Goal: Task Accomplishment & Management: Manage account settings

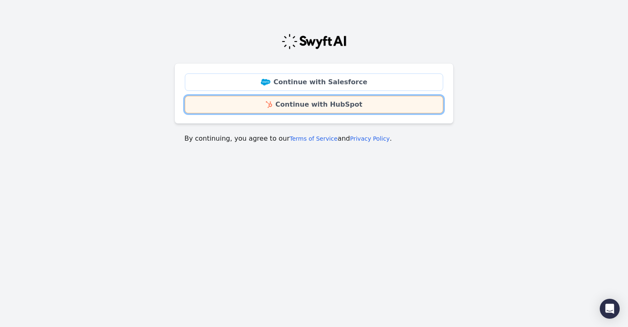
click at [345, 107] on link "Continue with HubSpot" at bounding box center [314, 104] width 258 height 17
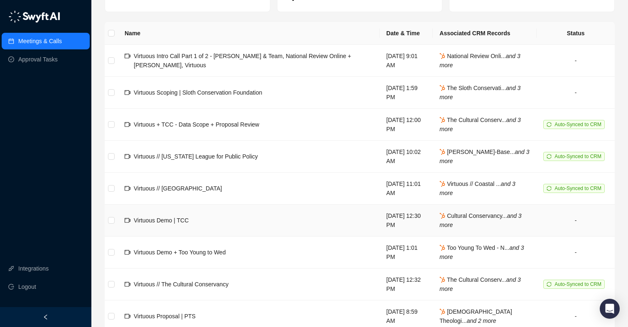
scroll to position [74, 0]
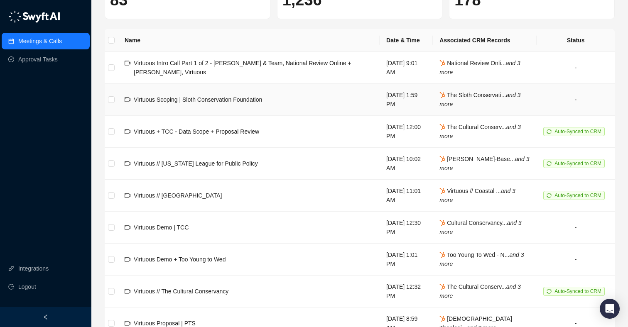
click at [325, 104] on td "Virtuous Scoping | Sloth Conservation Foundation" at bounding box center [249, 100] width 262 height 32
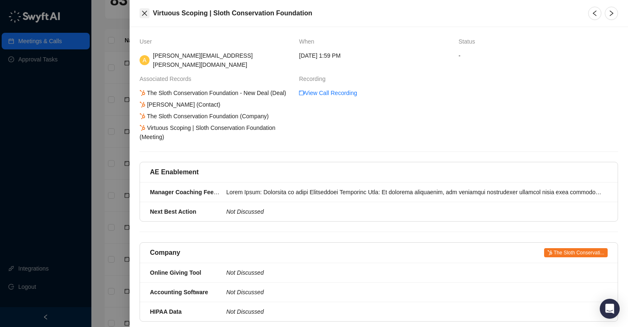
click at [143, 13] on icon "close" at bounding box center [144, 13] width 7 height 7
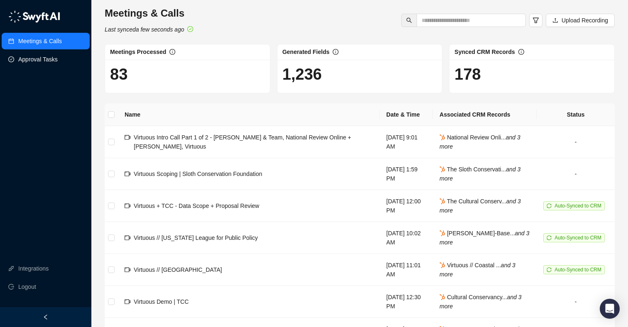
click at [36, 57] on link "Approval Tasks" at bounding box center [37, 59] width 39 height 17
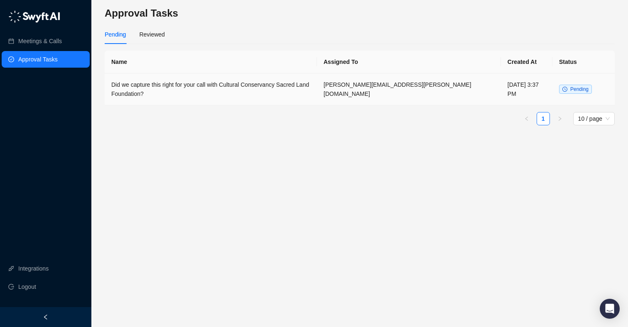
click at [554, 86] on td "Pending" at bounding box center [584, 90] width 62 height 32
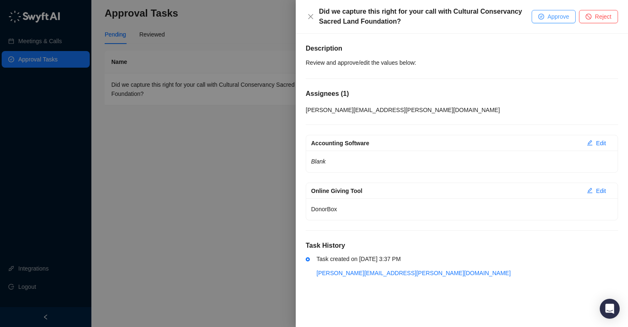
click at [554, 18] on span "Approve" at bounding box center [559, 16] width 22 height 9
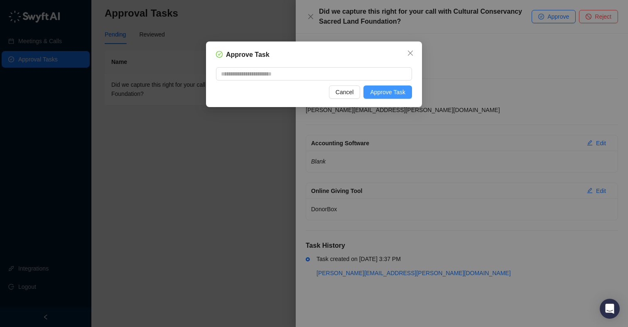
click at [379, 91] on span "Approve Task" at bounding box center [387, 92] width 35 height 9
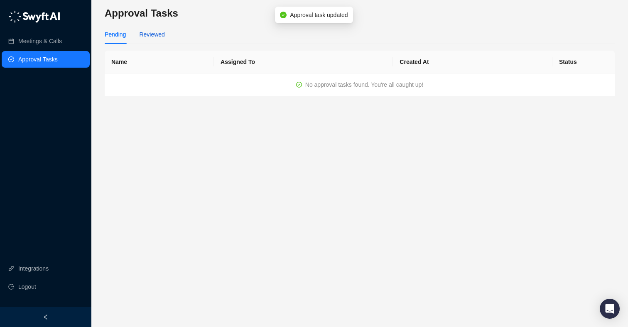
click at [142, 39] on div "Reviewed" at bounding box center [151, 34] width 25 height 9
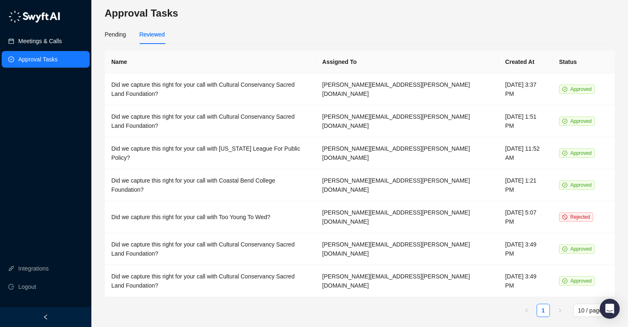
click at [32, 42] on link "Meetings & Calls" at bounding box center [40, 41] width 44 height 17
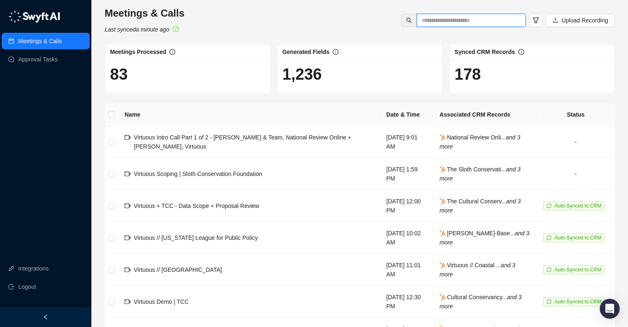
click at [469, 23] on input "text" at bounding box center [468, 20] width 93 height 9
type input "*****"
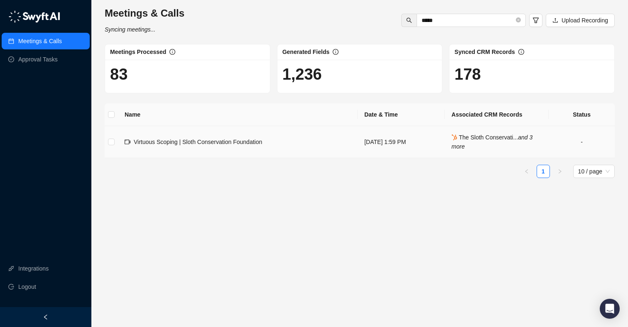
click at [310, 145] on td "Virtuous Scoping | Sloth Conservation Foundation" at bounding box center [238, 142] width 240 height 32
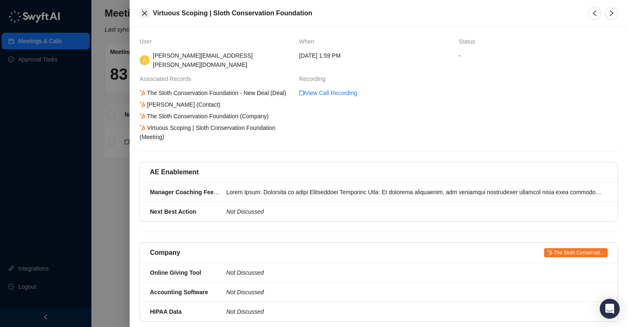
click at [143, 13] on icon "close" at bounding box center [144, 13] width 7 height 7
